Goal: Task Accomplishment & Management: Use online tool/utility

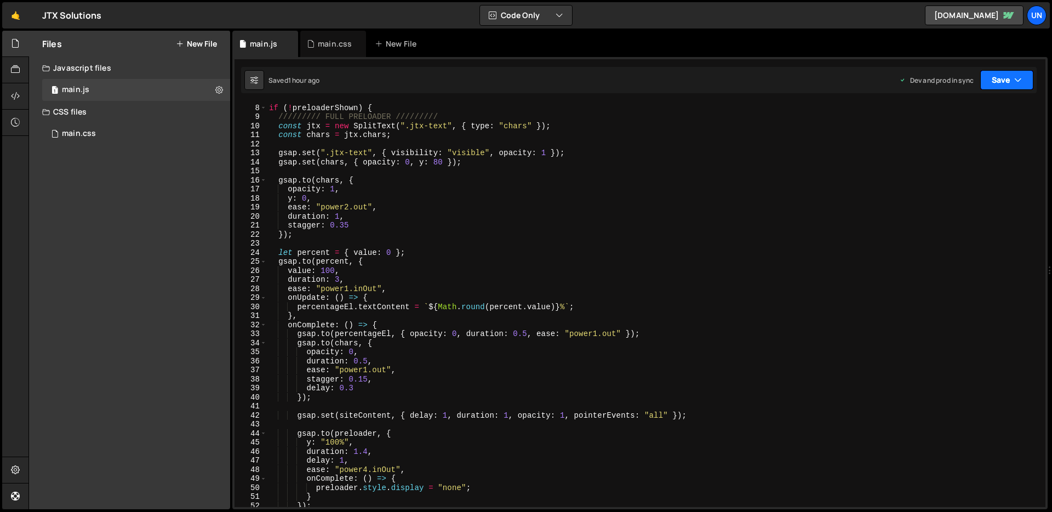
scroll to position [62, 0]
click at [1002, 86] on button "Save" at bounding box center [1007, 80] width 53 height 20
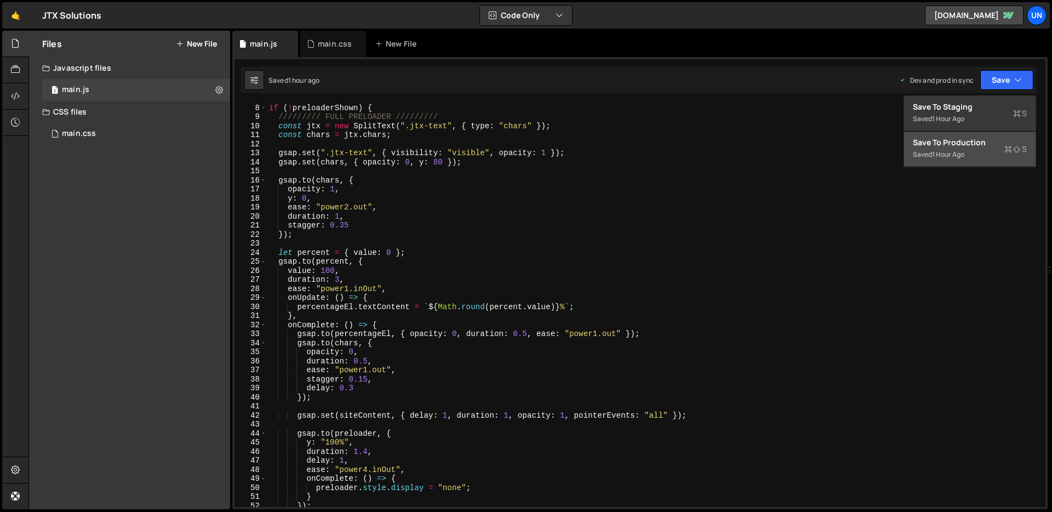
click at [980, 156] on div "Saved 1 hour ago" at bounding box center [970, 154] width 114 height 13
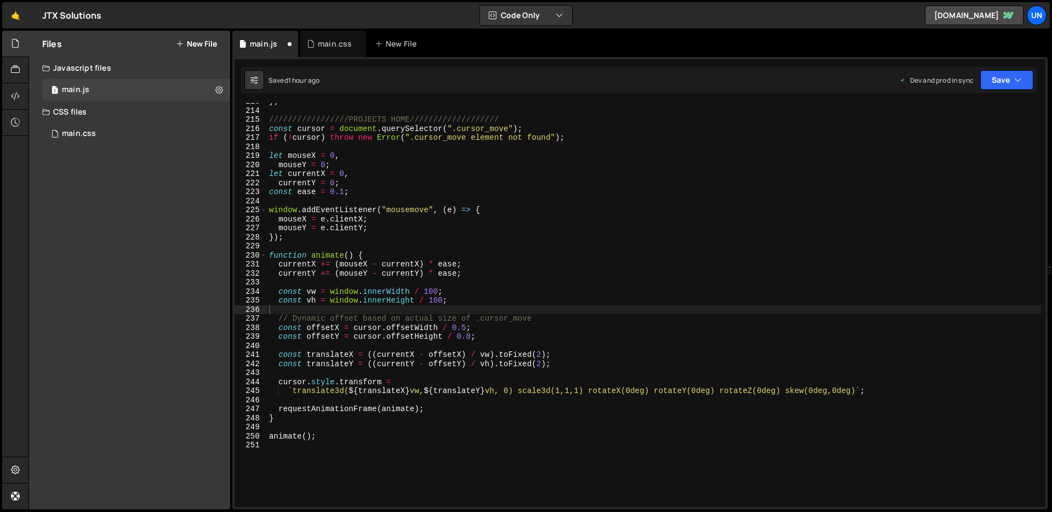
scroll to position [1923, 0]
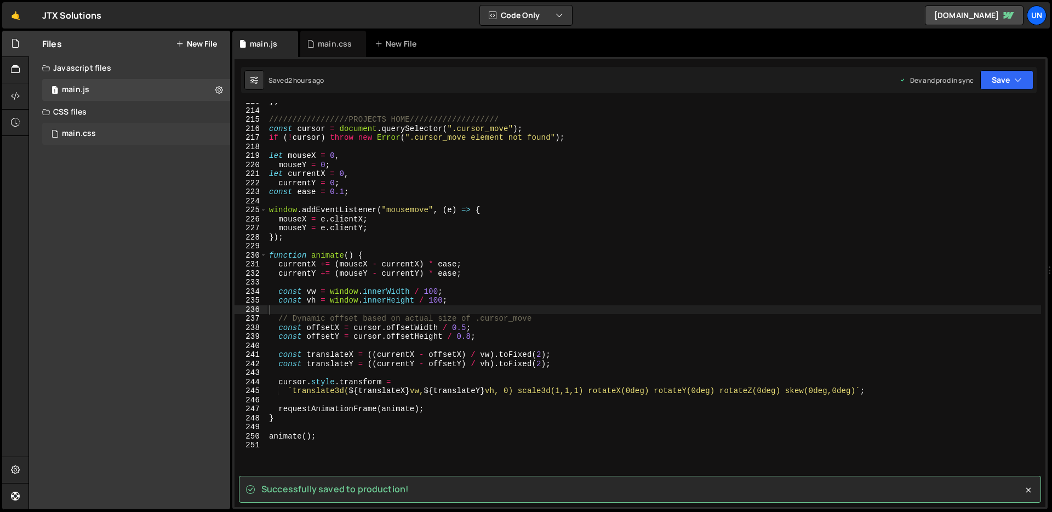
click at [93, 129] on div "main.css" at bounding box center [79, 134] width 34 height 10
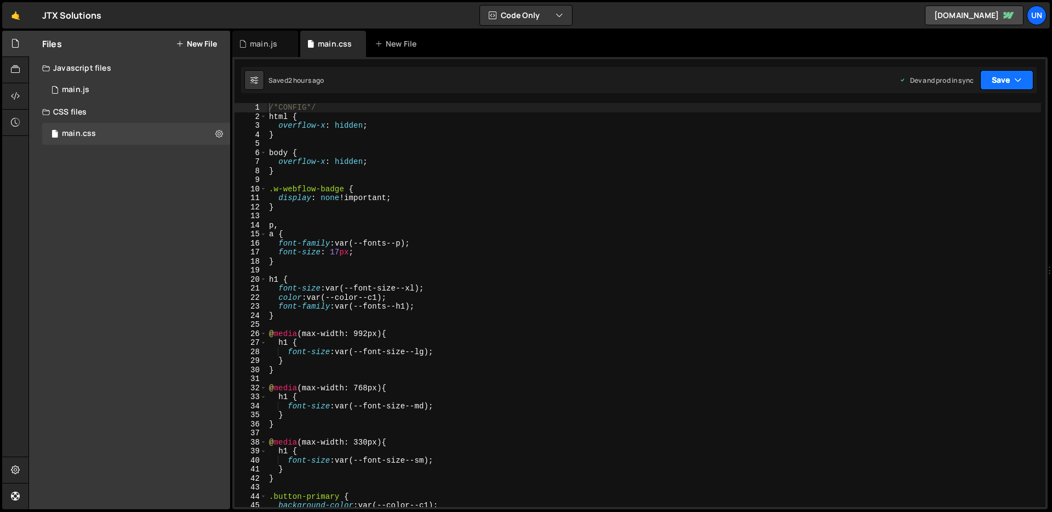
click at [999, 80] on button "Save" at bounding box center [1007, 80] width 53 height 20
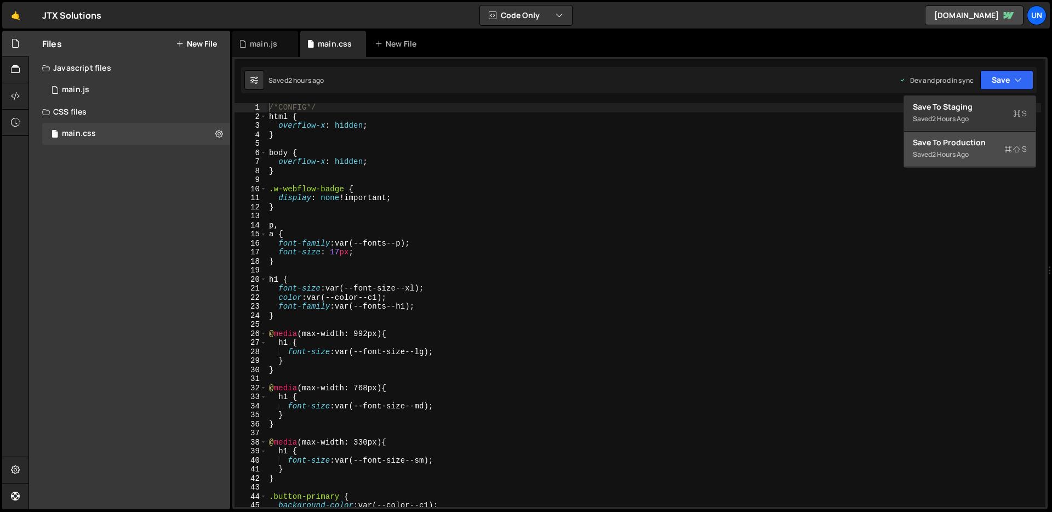
click at [955, 147] on div "Save to Production S" at bounding box center [970, 142] width 114 height 11
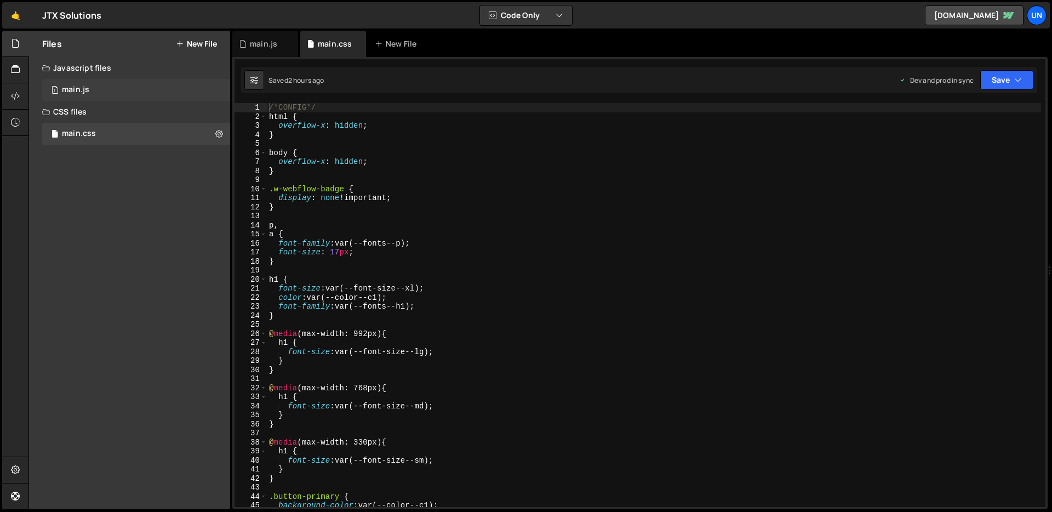
click at [155, 90] on div "1 main.js 0" at bounding box center [136, 90] width 188 height 22
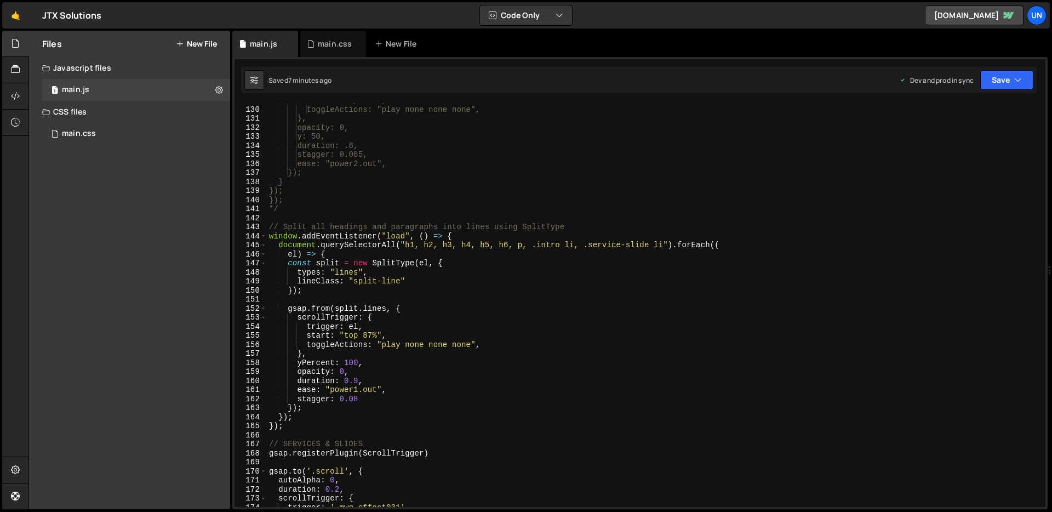
scroll to position [1199, 0]
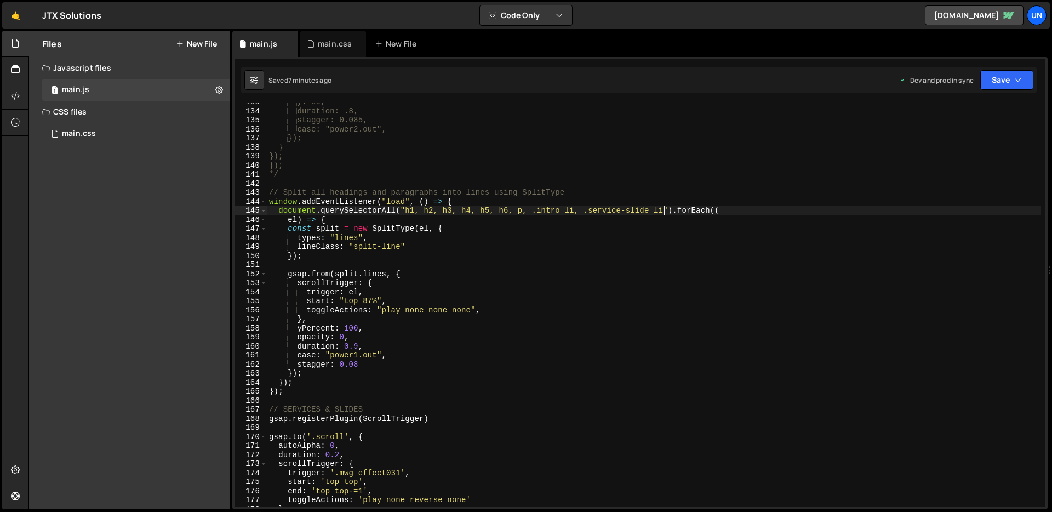
click at [664, 209] on div "y: 50, duration: .8, stagger: 0.085, ease: "power2.out", }); } }); }); */ // Sp…" at bounding box center [654, 309] width 774 height 422
click at [830, 208] on div "y: 50, duration: .8, stagger: 0.085, ease: "power2.out", }); } }); }); */ // Sp…" at bounding box center [654, 309] width 774 height 422
click at [1008, 79] on button "Save" at bounding box center [1007, 80] width 53 height 20
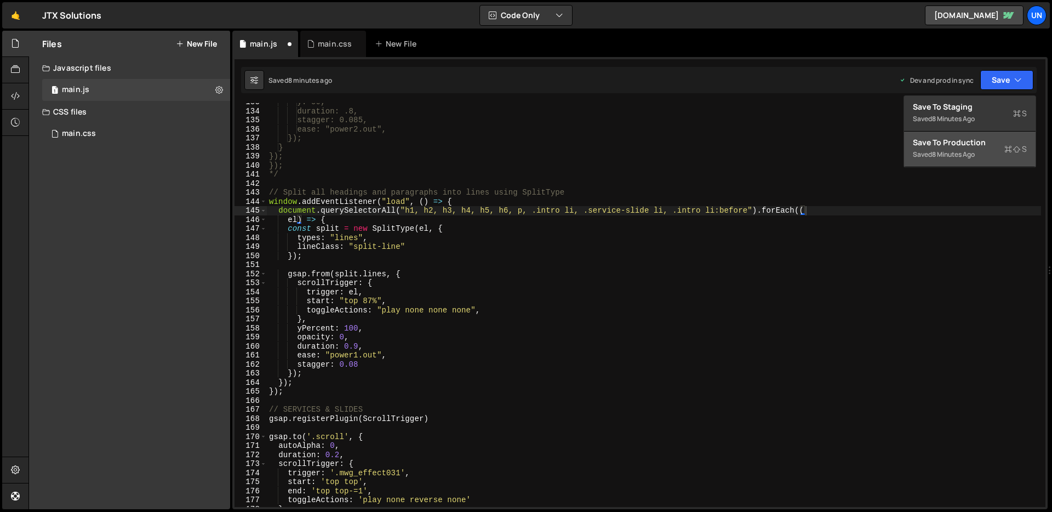
click at [959, 156] on div "8 minutes ago" at bounding box center [953, 154] width 43 height 9
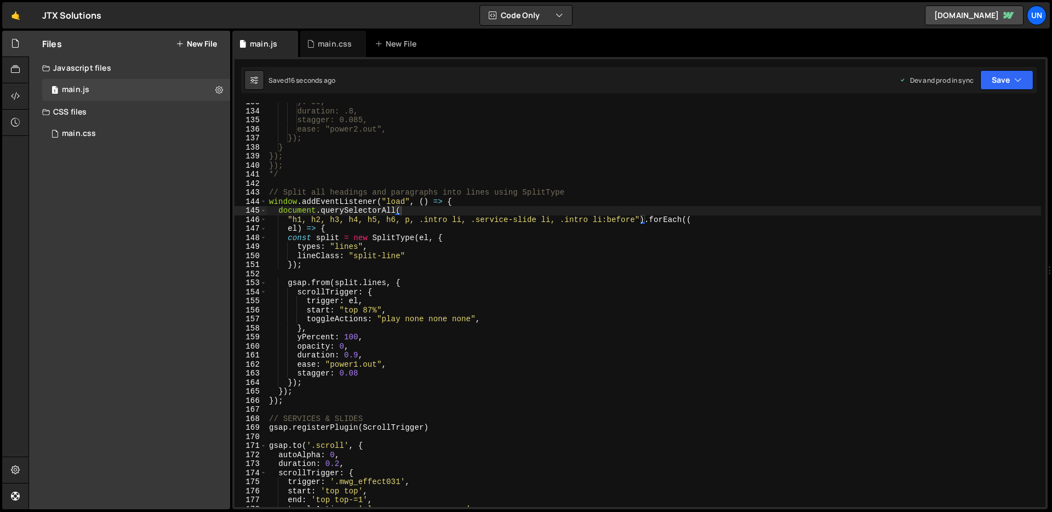
scroll to position [0, 29]
drag, startPoint x: 636, startPoint y: 218, endPoint x: 552, endPoint y: 223, distance: 84.0
click at [552, 223] on div "y: 50, duration: .8, stagger: 0.085, ease: "power2.out", }); } }); }); */ // Sp…" at bounding box center [654, 309] width 774 height 422
click at [993, 76] on button "Save" at bounding box center [1007, 80] width 53 height 20
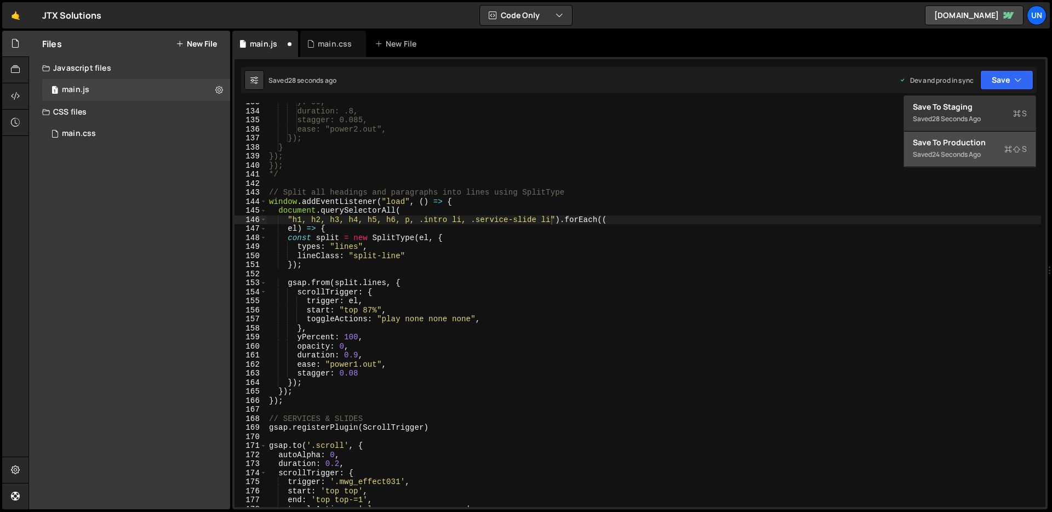
click at [961, 156] on div "24 seconds ago" at bounding box center [956, 154] width 49 height 9
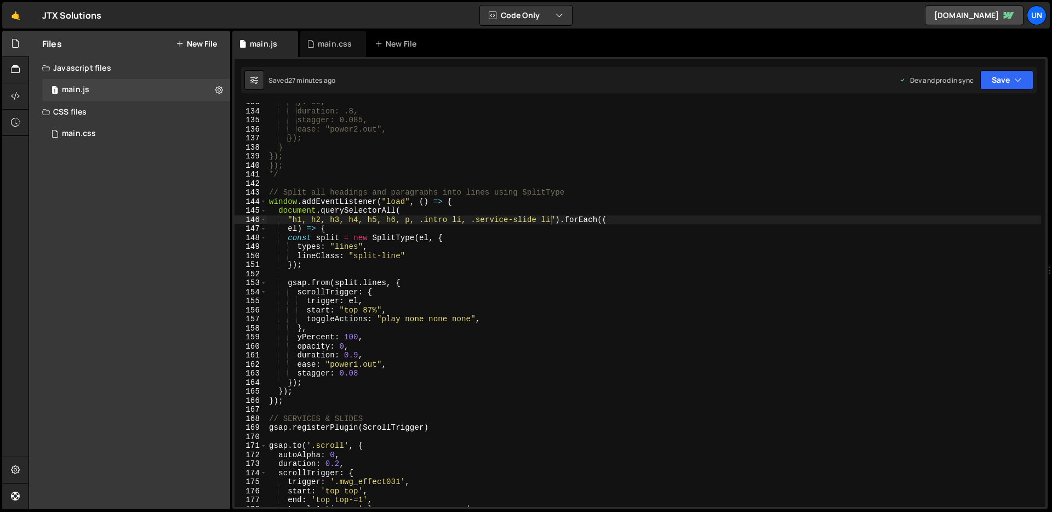
click at [552, 220] on div "y: 50, duration: .8, stagger: 0.085, ease: "power2.out", }); } }); }); */ // Sp…" at bounding box center [654, 309] width 774 height 422
type textarea ""h1, h2, h3, h4, h5, h6, p, .intro li, .service-slide li, .footer-link").forEac…"
click at [1011, 84] on button "Save" at bounding box center [1007, 80] width 53 height 20
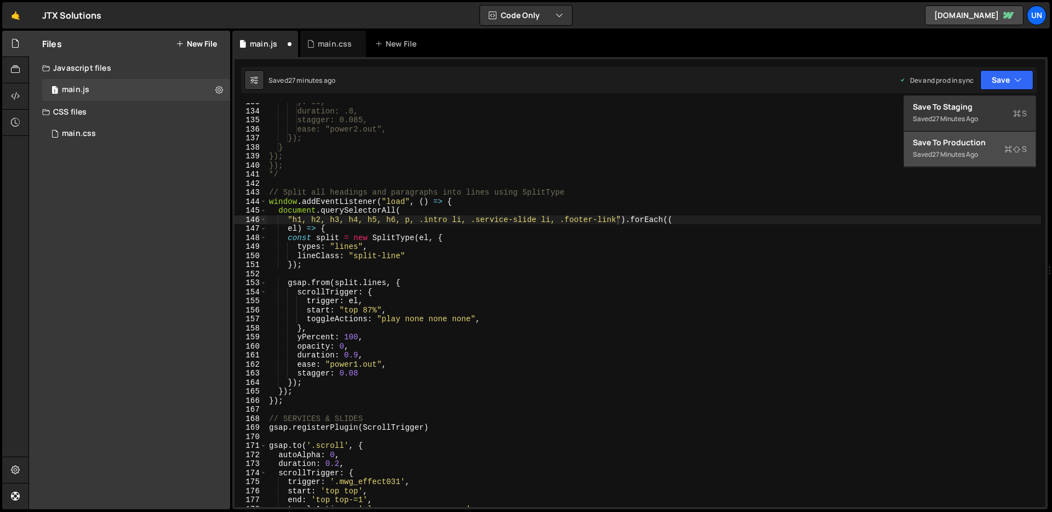
click at [981, 149] on div "Saved 27 minutes ago" at bounding box center [970, 154] width 114 height 13
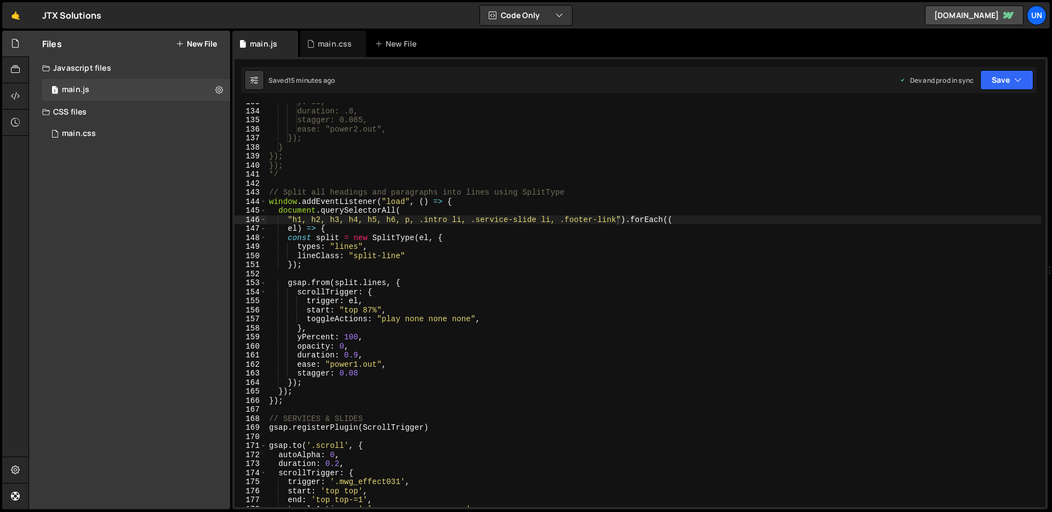
scroll to position [1199, 0]
